Goal: Transaction & Acquisition: Book appointment/travel/reservation

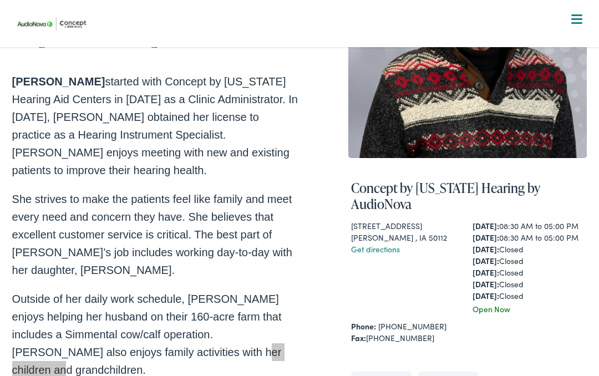
scroll to position [169, 0]
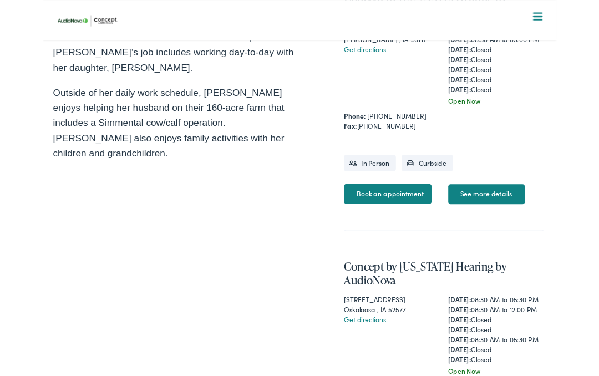
scroll to position [362, 0]
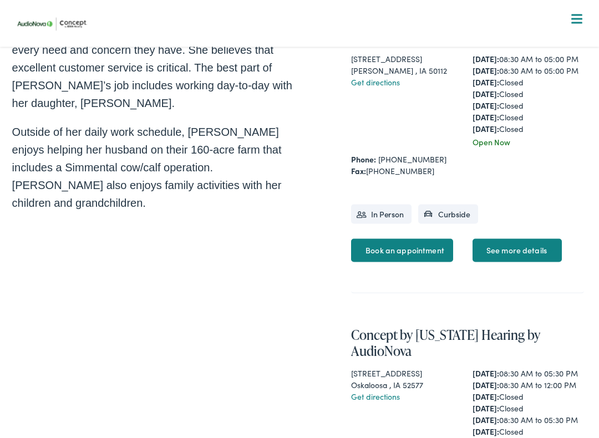
scroll to position [338, 0]
click at [413, 259] on link "Book an appointment" at bounding box center [402, 250] width 102 height 23
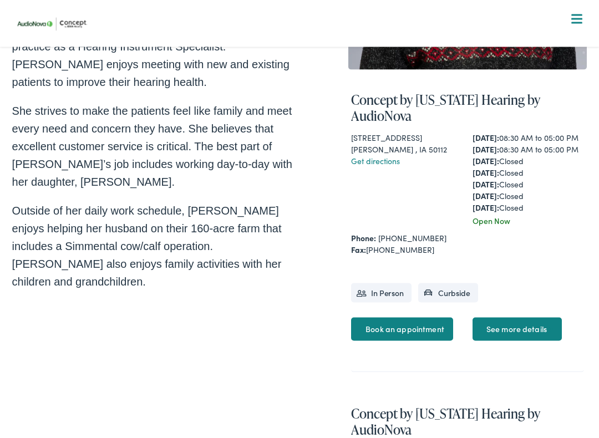
scroll to position [259, 0]
click at [382, 302] on li "In Person" at bounding box center [381, 292] width 60 height 19
click at [395, 297] on li "In Person" at bounding box center [381, 292] width 60 height 19
click at [427, 341] on link "Book an appointment" at bounding box center [402, 328] width 102 height 23
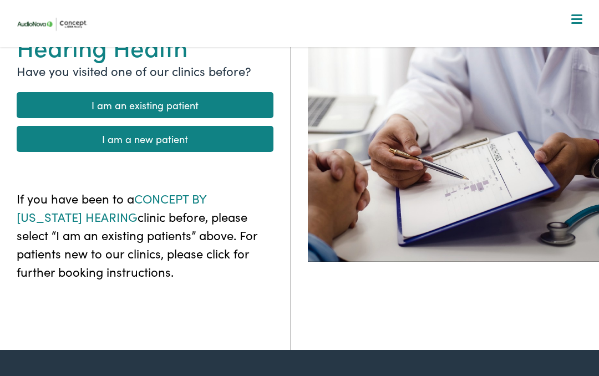
scroll to position [153, 0]
